Goal: Register for event/course

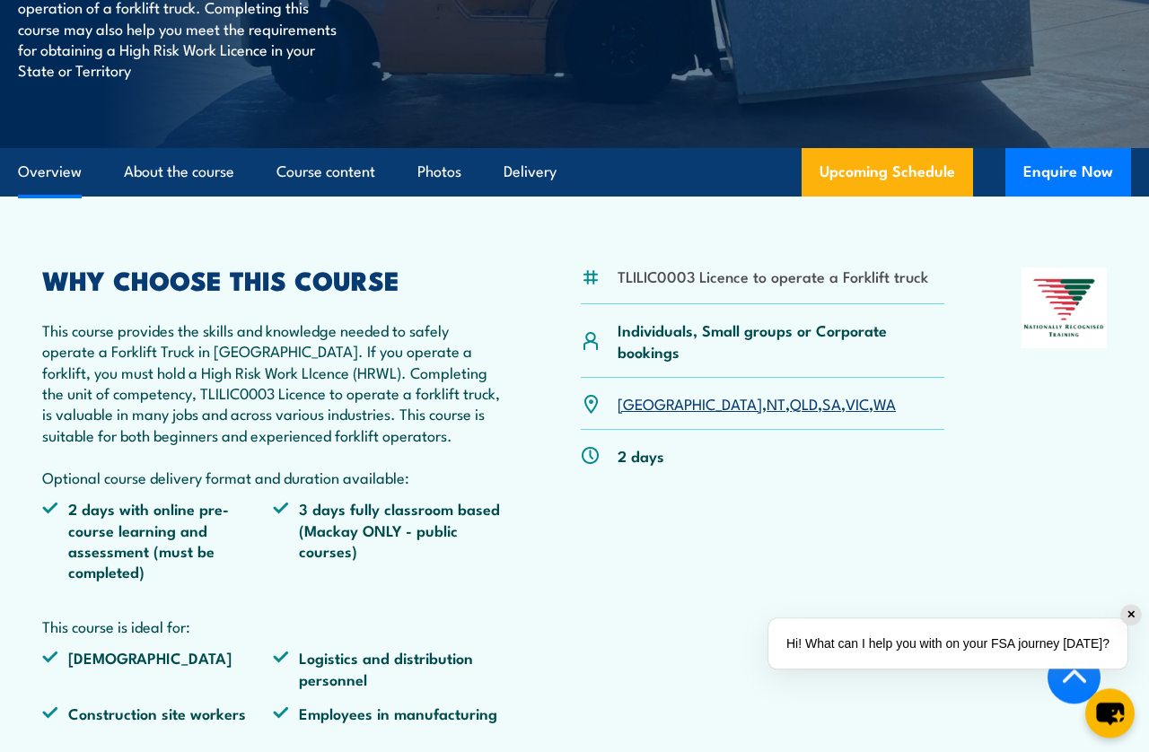
scroll to position [361, 0]
click at [638, 402] on link "[GEOGRAPHIC_DATA]" at bounding box center [689, 403] width 144 height 22
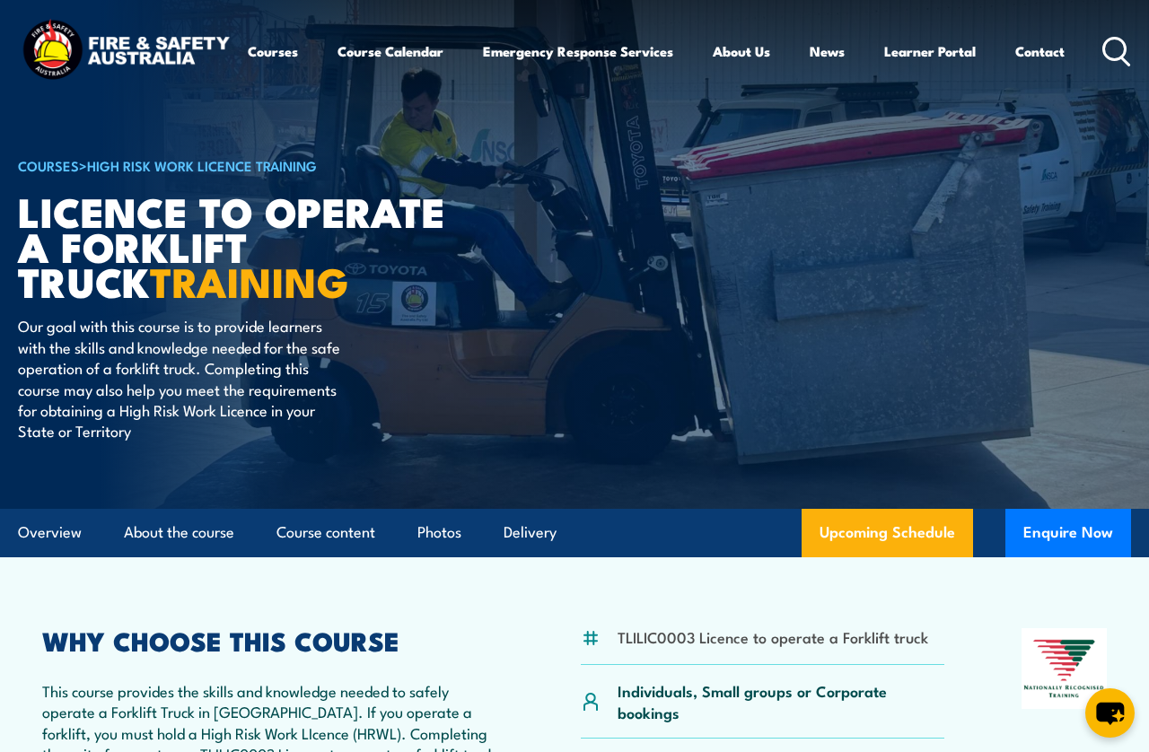
click at [395, 56] on link "Course Calendar" at bounding box center [390, 51] width 106 height 43
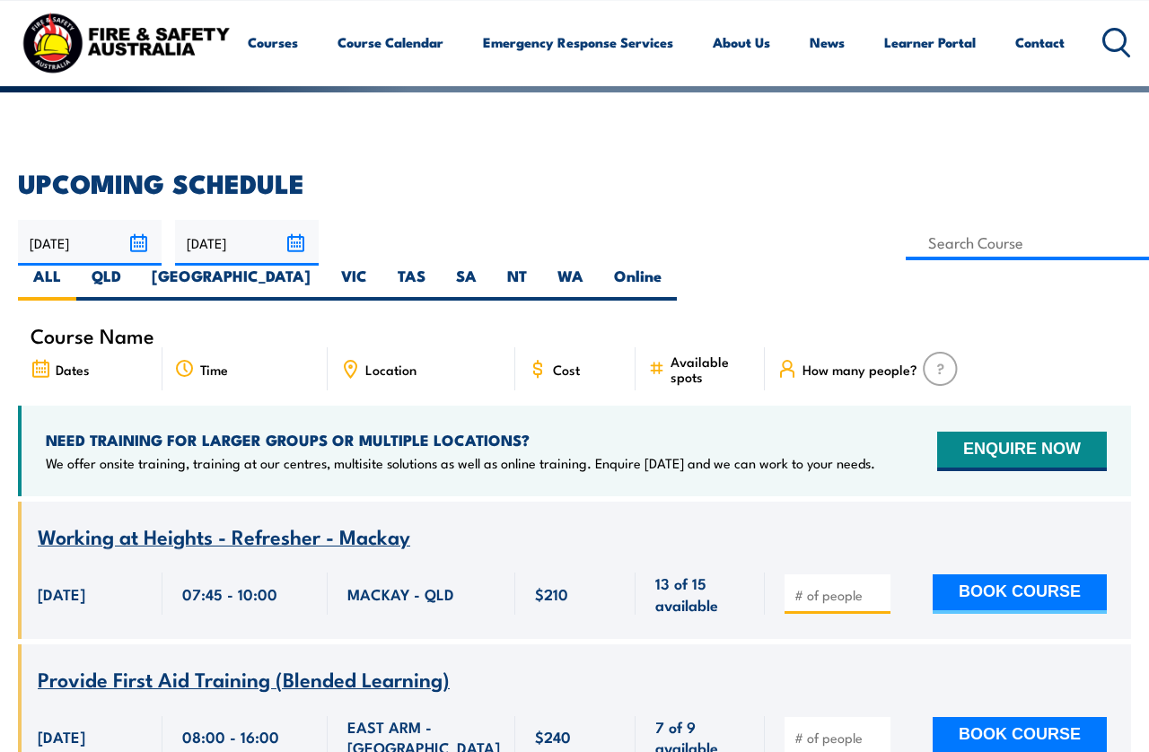
scroll to position [368, 0]
click at [326, 266] on label "[GEOGRAPHIC_DATA]" at bounding box center [230, 283] width 189 height 35
click at [322, 266] on input "[GEOGRAPHIC_DATA]" at bounding box center [316, 272] width 12 height 12
radio input "true"
